Goal: Navigation & Orientation: Find specific page/section

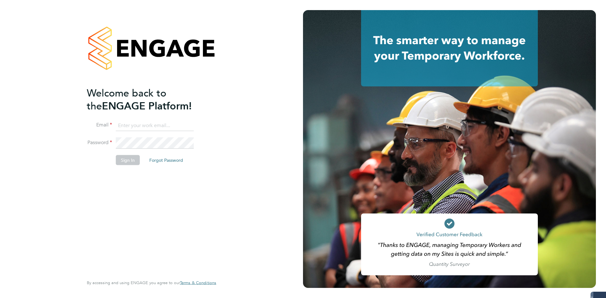
type input "coconnell@skilledcareers.co.uk"
click at [128, 182] on div "Welcome back to the ENGAGE Platform! Email coconnell@skilledcareers.co.uk Passw…" at bounding box center [148, 181] width 123 height 188
click at [134, 160] on button "Sign In" at bounding box center [128, 160] width 24 height 10
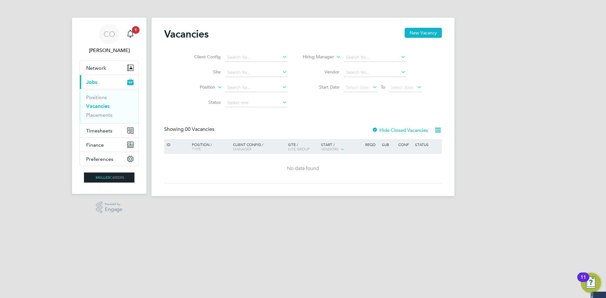
click at [371, 87] on icon at bounding box center [371, 87] width 0 height 9
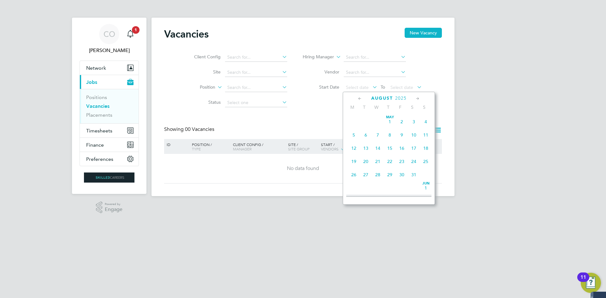
scroll to position [246, 0]
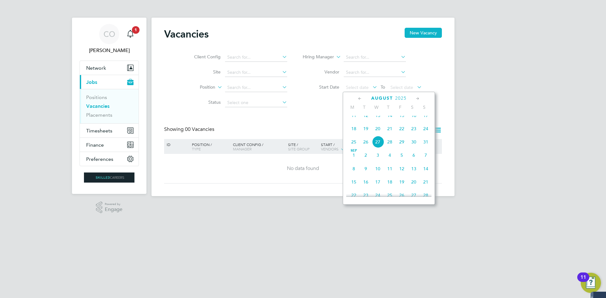
click at [351, 134] on span "18" at bounding box center [354, 129] width 12 height 12
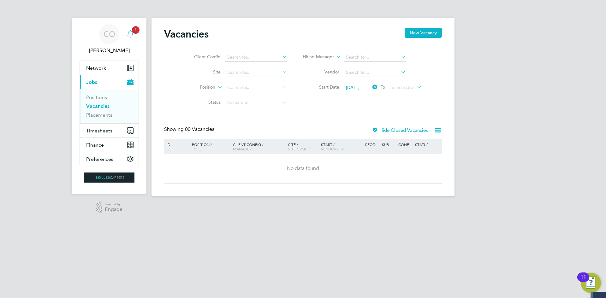
click at [130, 36] on icon "Main navigation" at bounding box center [130, 33] width 6 height 6
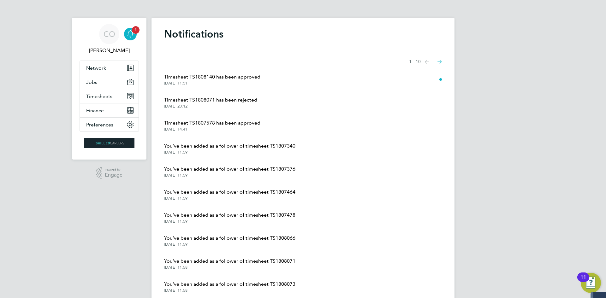
click at [130, 36] on icon "Main navigation" at bounding box center [130, 33] width 6 height 6
